Goal: Navigation & Orientation: Find specific page/section

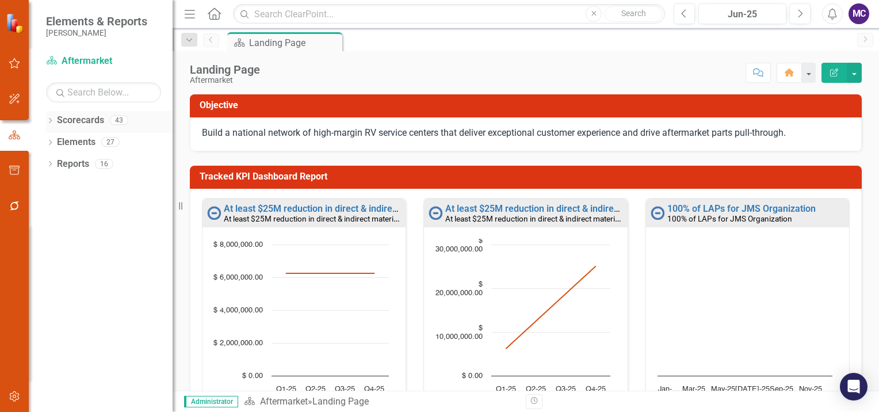
click at [51, 118] on icon "Dropdown" at bounding box center [50, 121] width 8 height 6
click at [57, 141] on icon at bounding box center [56, 142] width 3 height 6
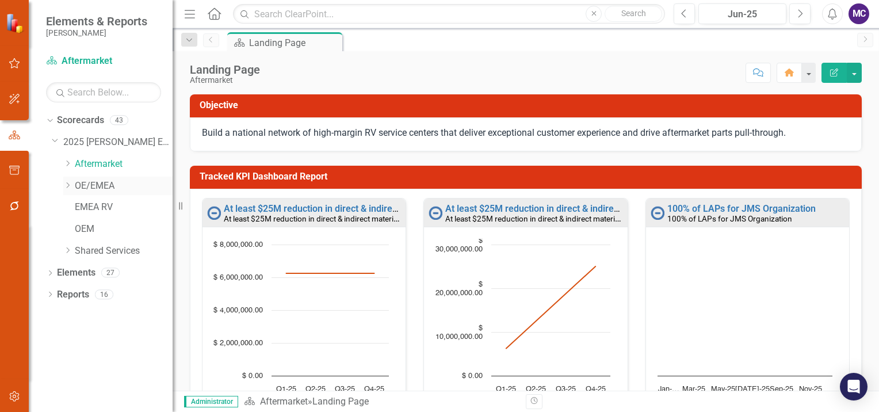
click at [67, 183] on icon "Dropdown" at bounding box center [67, 185] width 9 height 7
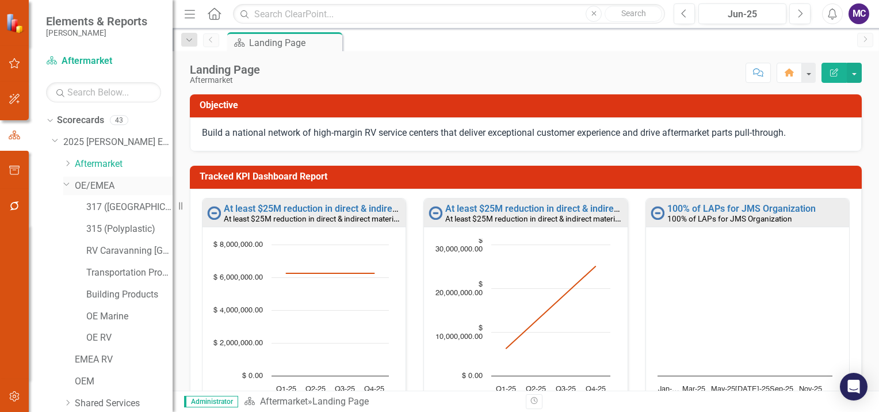
click at [67, 183] on icon "Dropdown" at bounding box center [66, 183] width 7 height 9
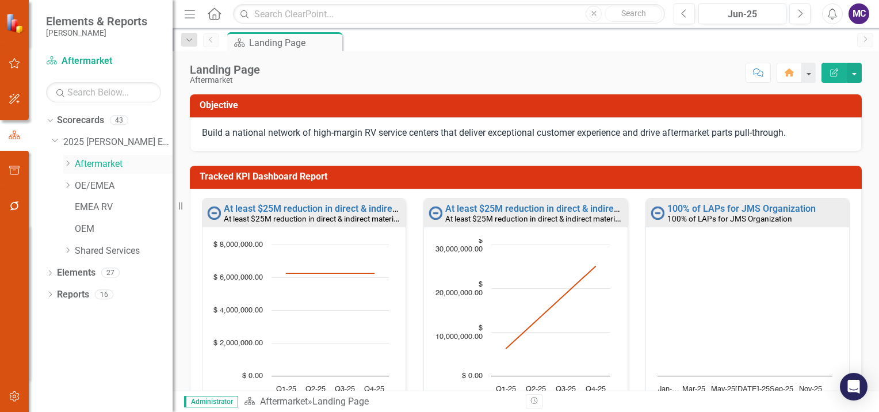
click at [71, 162] on icon "Dropdown" at bounding box center [67, 163] width 9 height 7
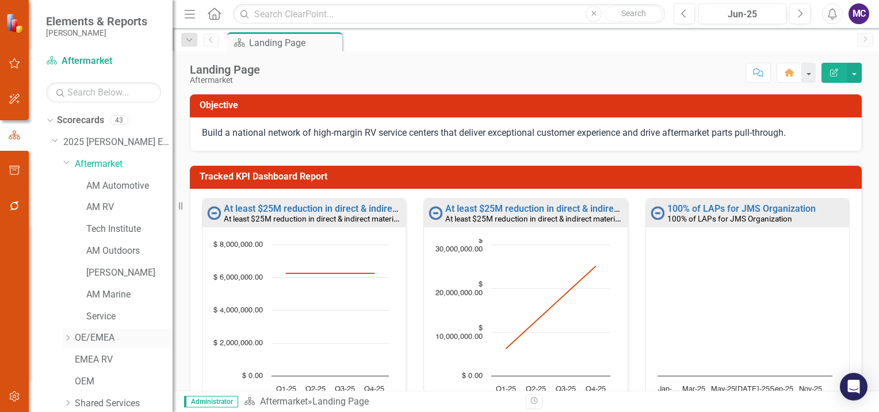
click at [66, 338] on icon "Dropdown" at bounding box center [67, 337] width 9 height 7
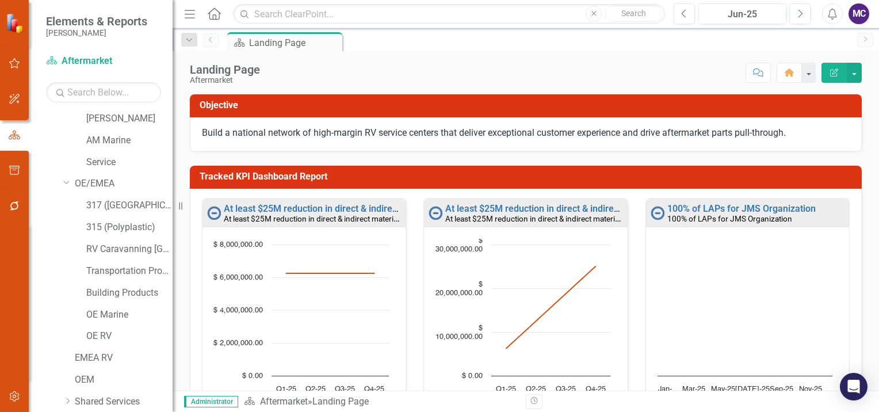
scroll to position [200, 0]
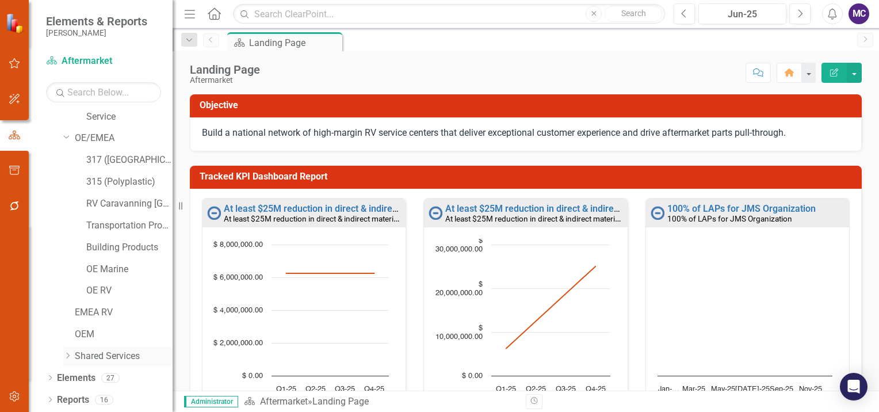
click at [65, 356] on icon "Dropdown" at bounding box center [67, 355] width 9 height 7
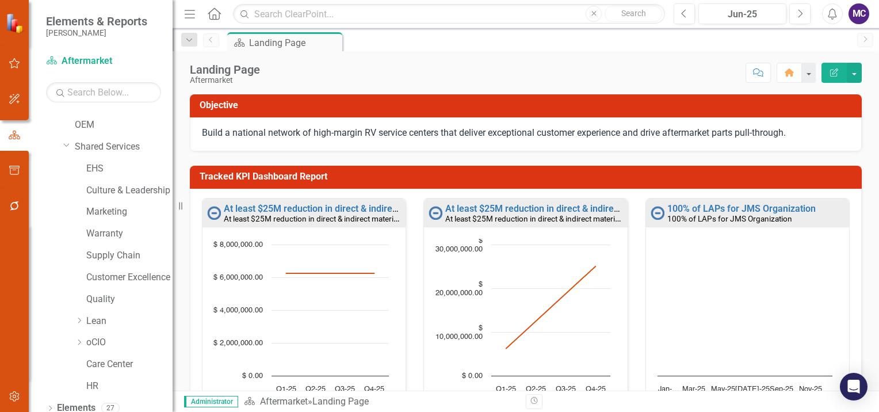
scroll to position [381, 0]
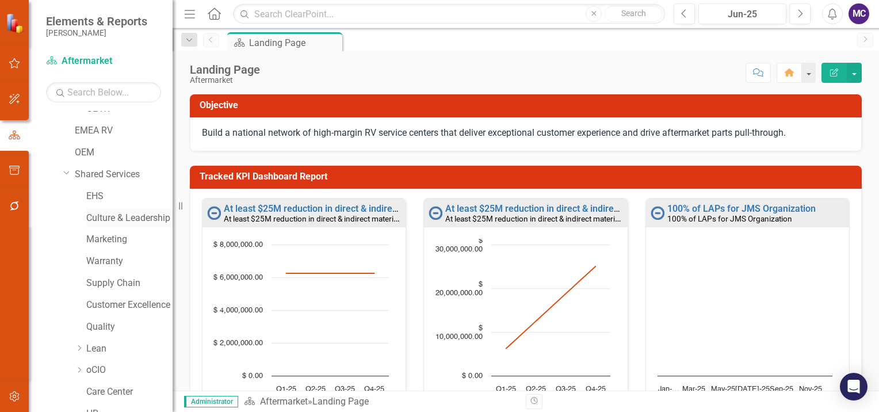
click at [118, 218] on link "Culture & Leadership" at bounding box center [129, 218] width 86 height 13
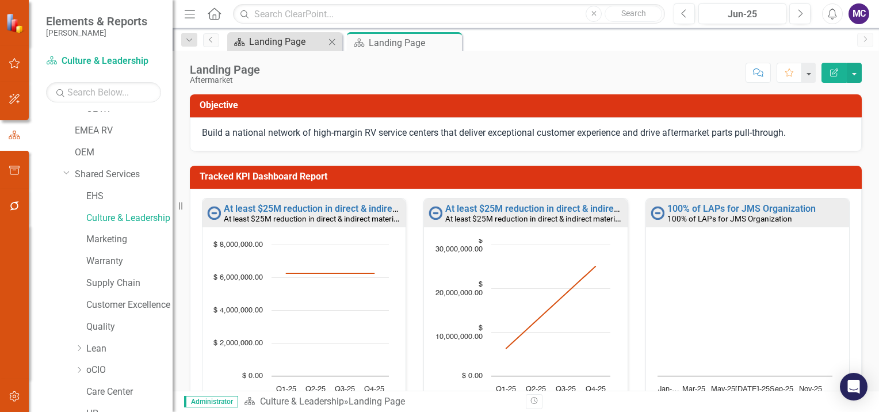
click at [309, 43] on div "Landing Page" at bounding box center [287, 41] width 76 height 14
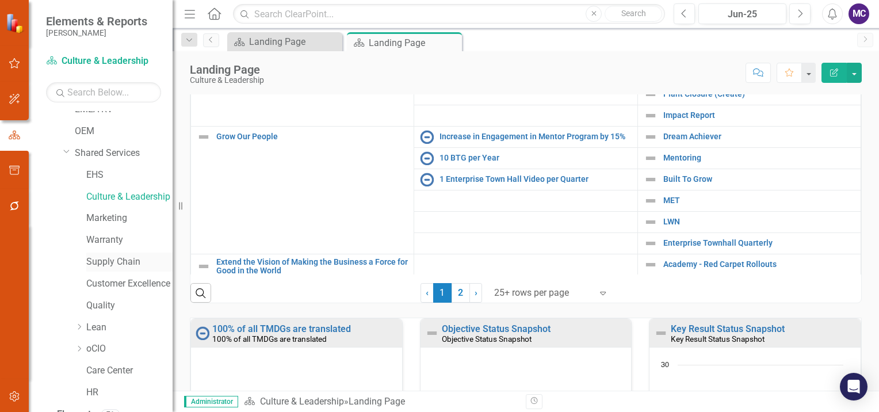
scroll to position [439, 0]
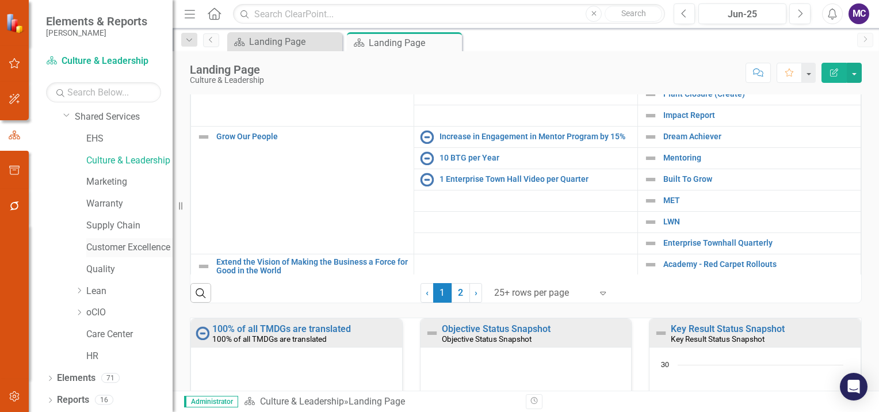
click at [102, 248] on link "Customer Excellence" at bounding box center [129, 247] width 86 height 13
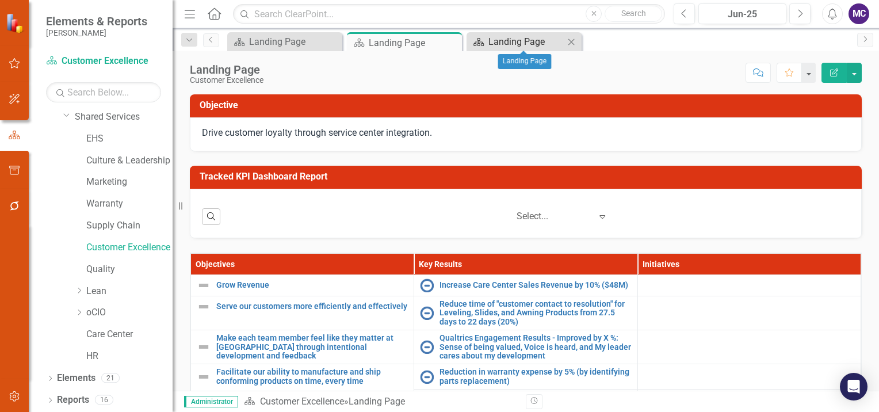
click at [516, 41] on div "Landing Page" at bounding box center [526, 41] width 76 height 14
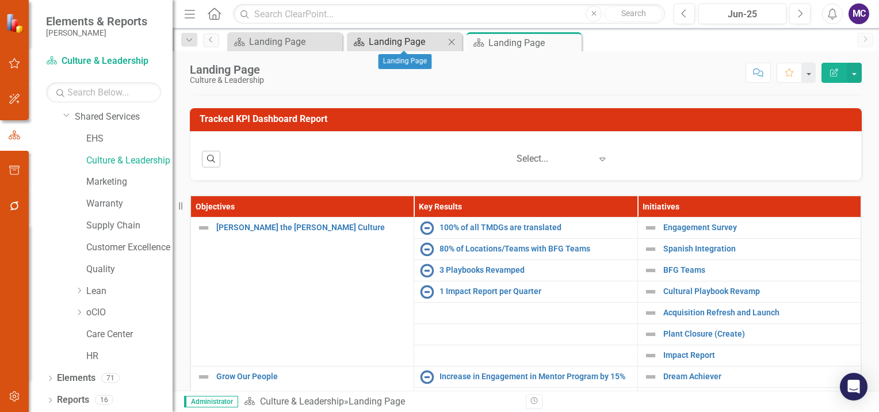
click at [386, 41] on div "Landing Page" at bounding box center [407, 41] width 76 height 14
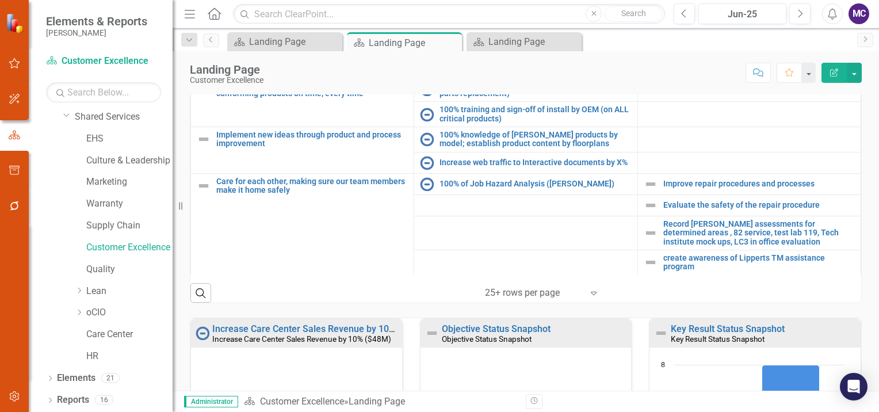
scroll to position [115, 0]
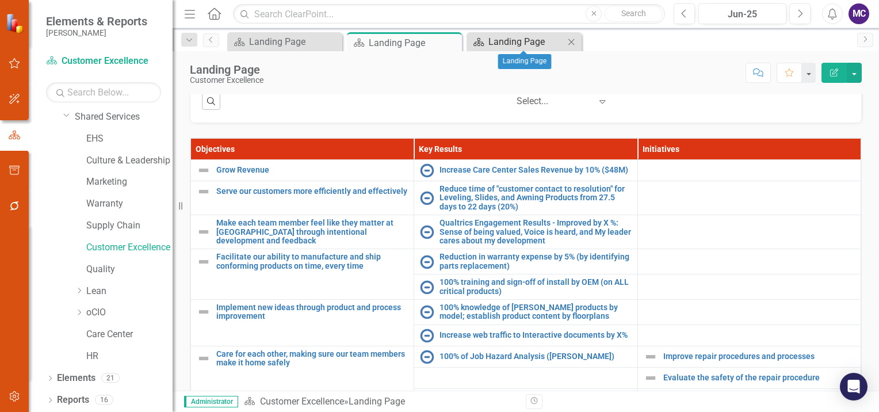
click at [501, 41] on div "Landing Page" at bounding box center [526, 41] width 76 height 14
